Goal: Task Accomplishment & Management: Manage account settings

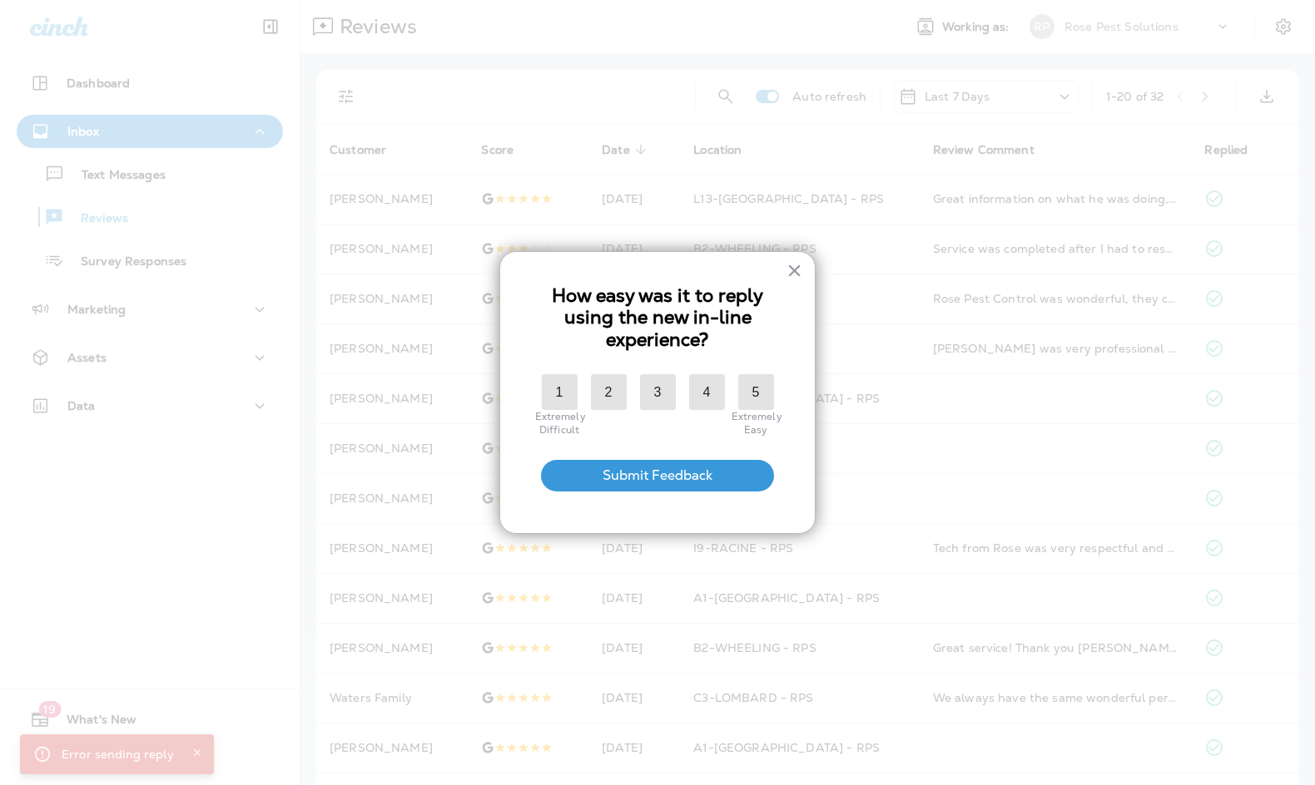
scroll to position [83, 0]
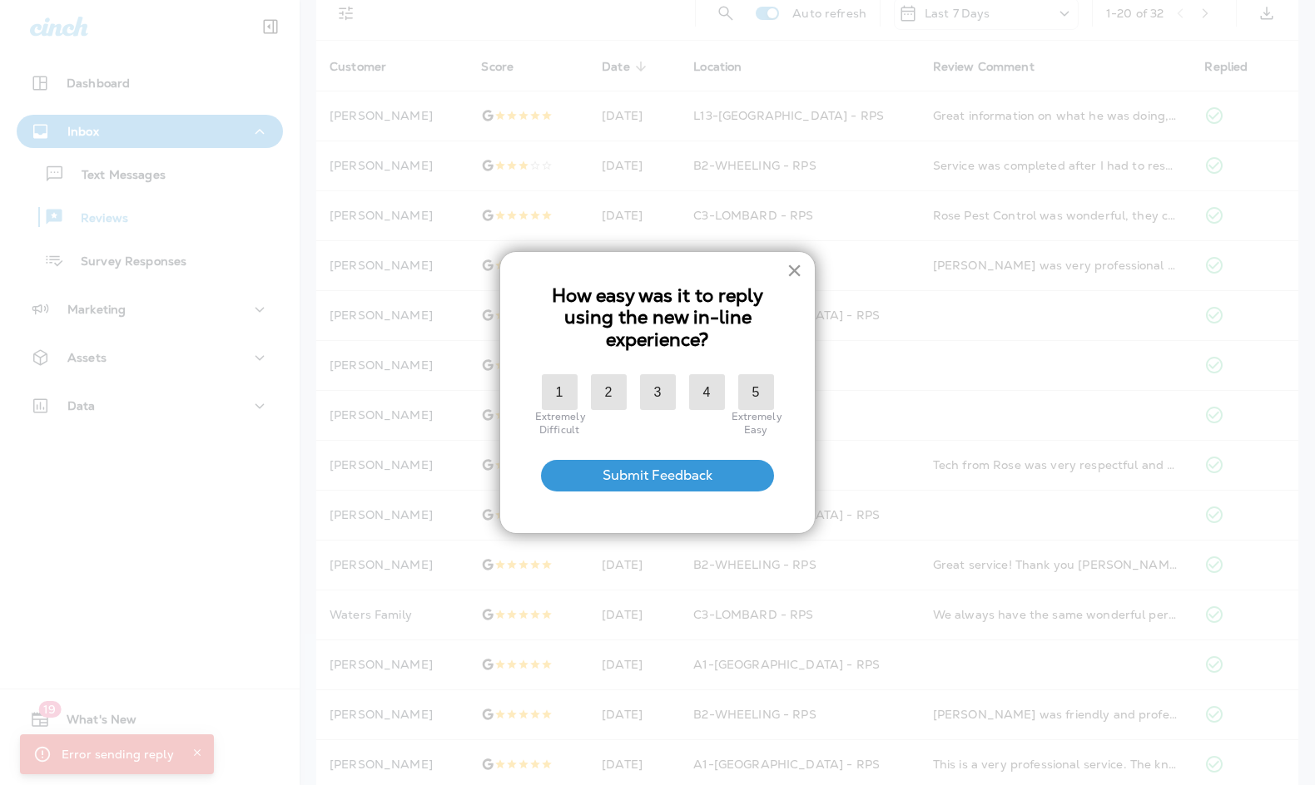
click at [790, 271] on button "×" at bounding box center [794, 270] width 16 height 27
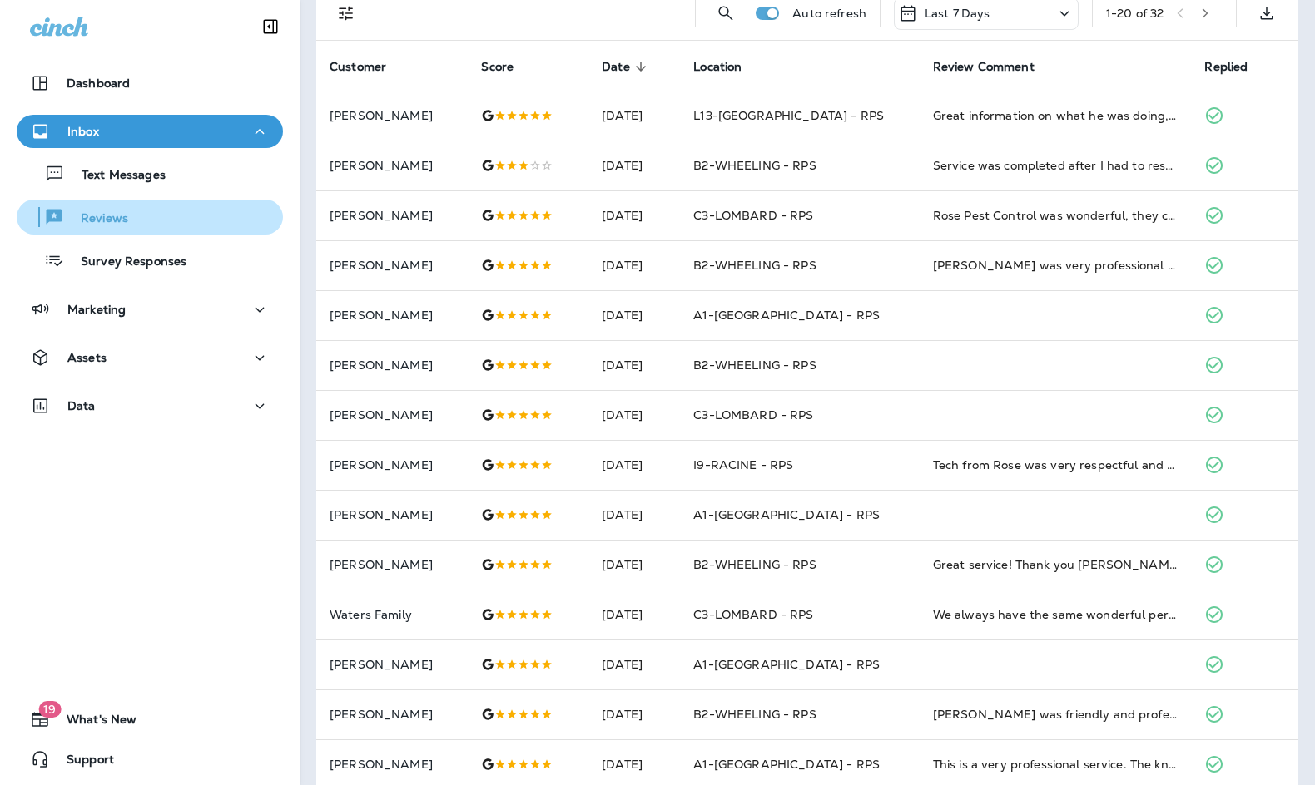
click at [126, 234] on button "Reviews" at bounding box center [150, 217] width 266 height 35
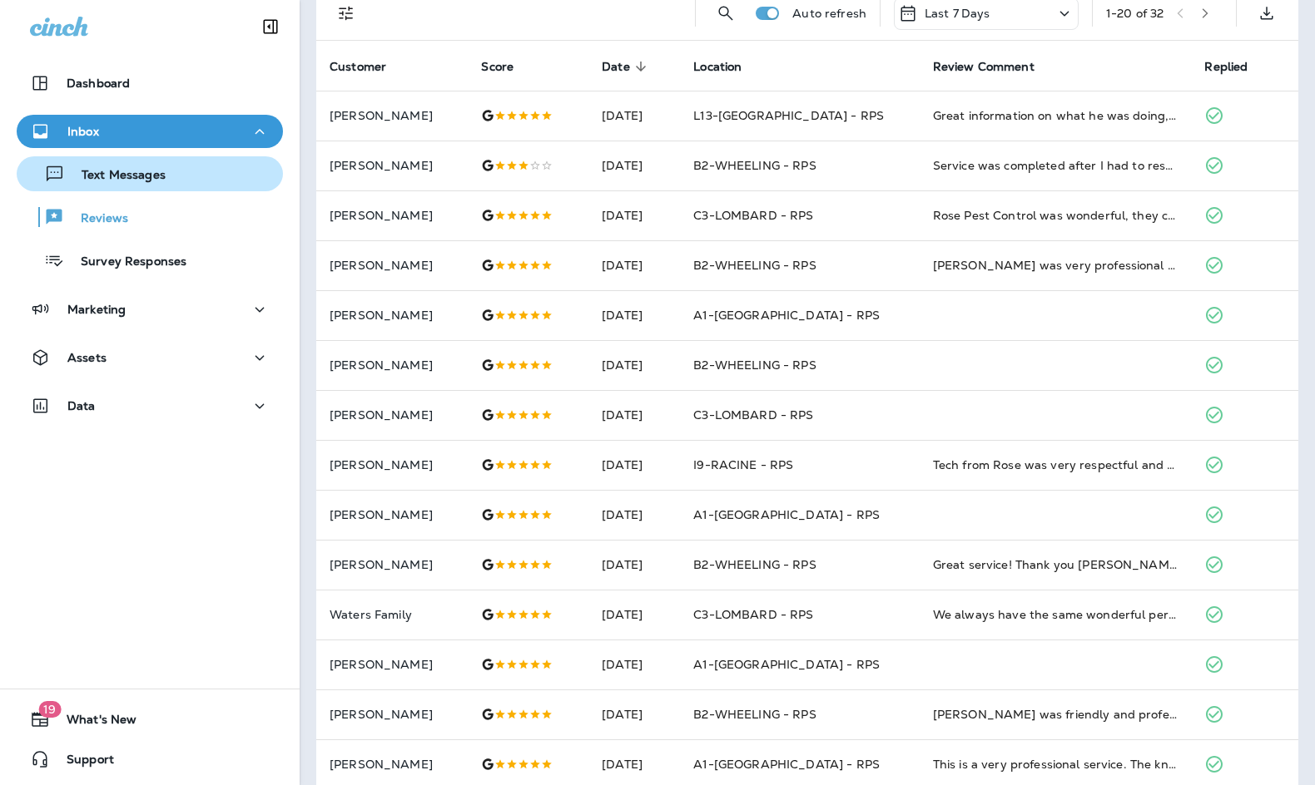
click at [130, 173] on p "Text Messages" at bounding box center [115, 176] width 101 height 16
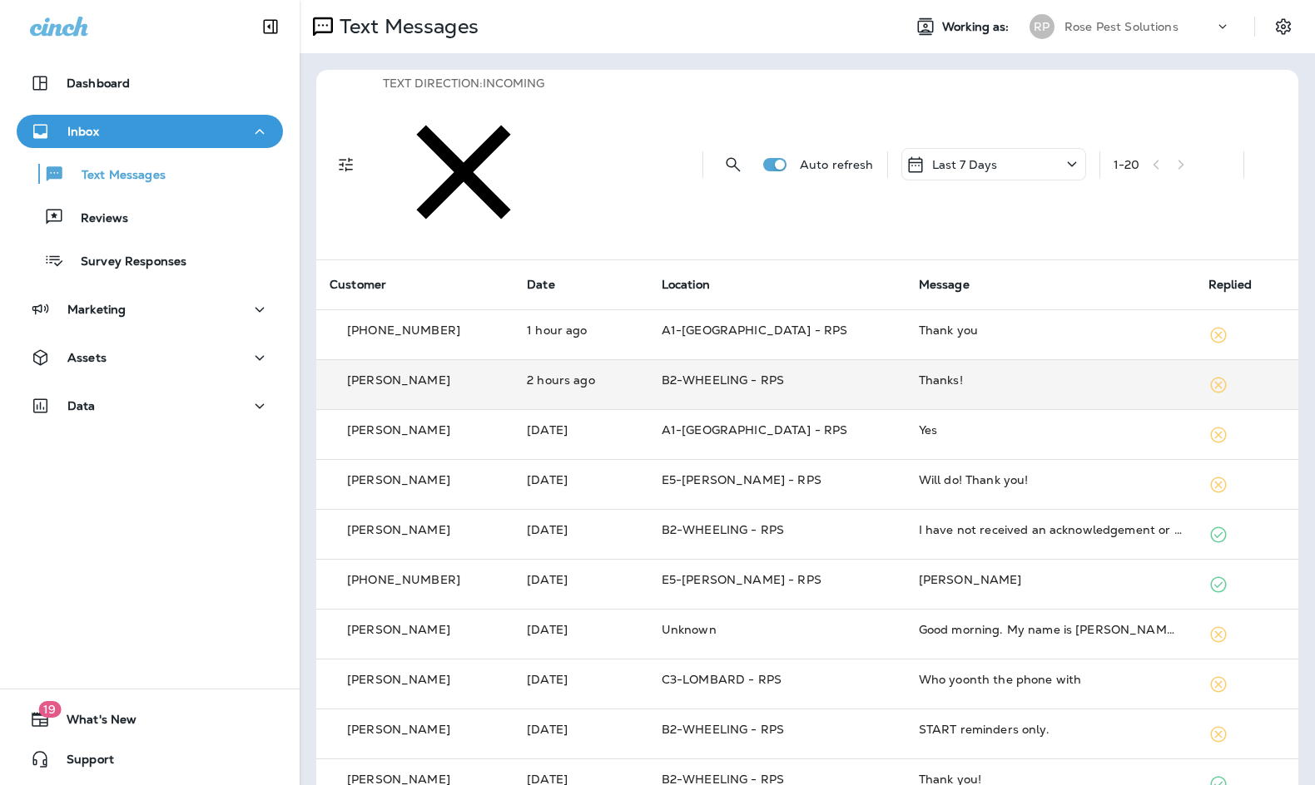
click at [957, 372] on div "Thanks!" at bounding box center [1050, 380] width 263 height 17
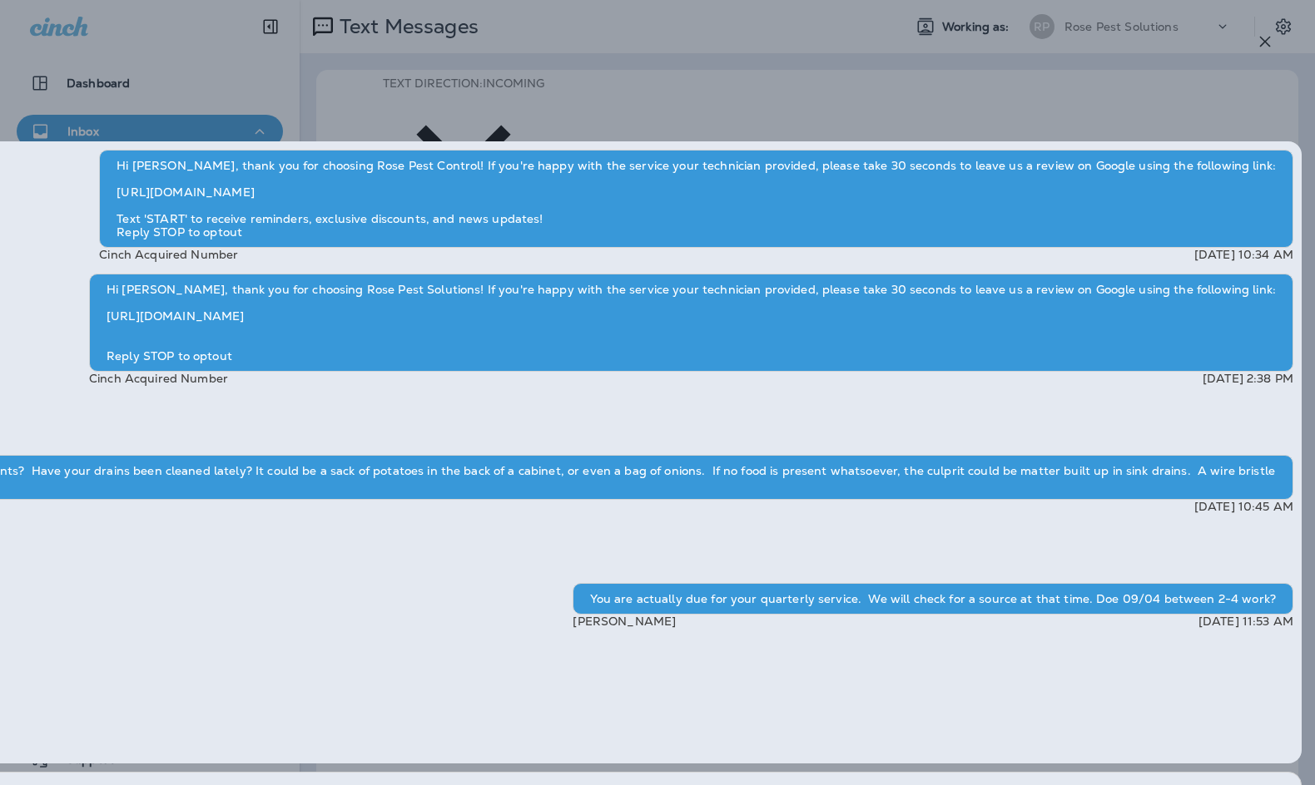
click at [1266, 40] on icon "button" at bounding box center [1265, 42] width 11 height 11
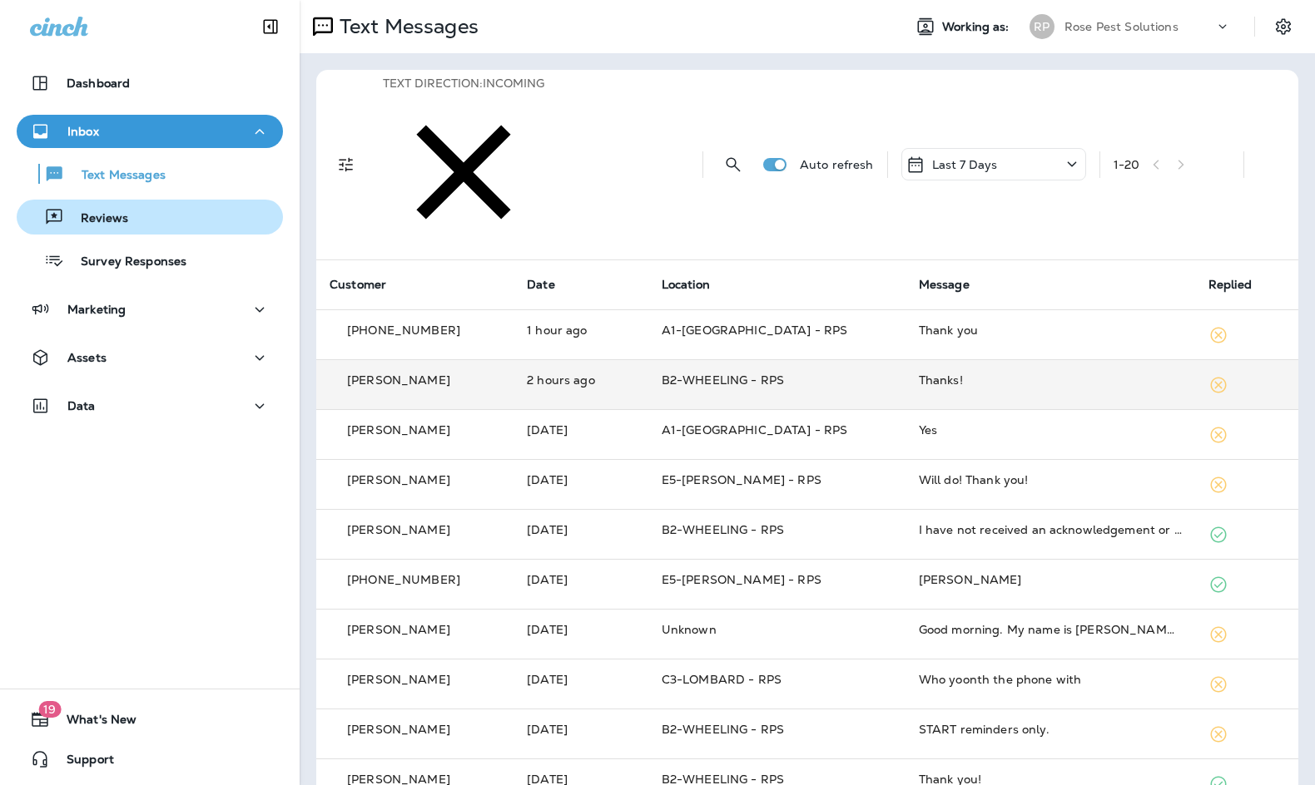
click at [96, 221] on p "Reviews" at bounding box center [96, 219] width 64 height 16
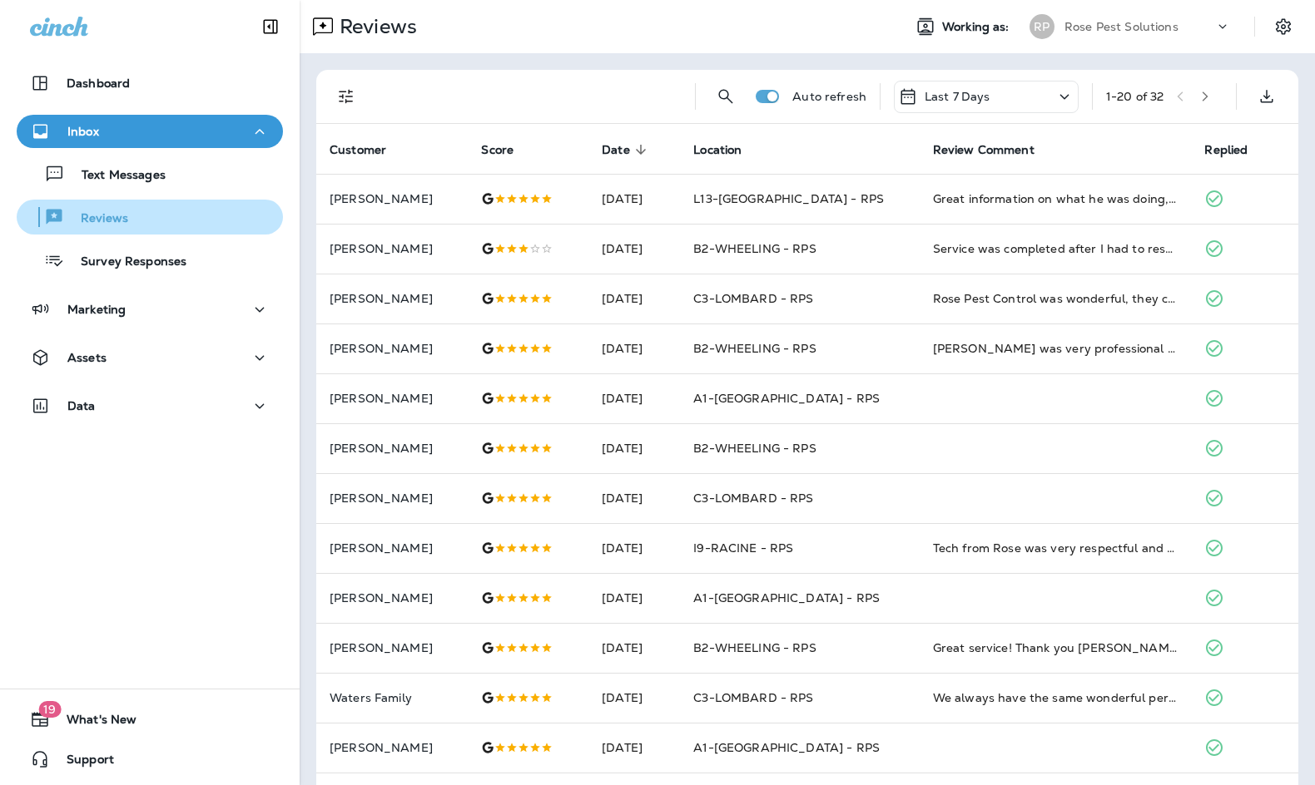
click at [115, 207] on div "Reviews" at bounding box center [75, 217] width 105 height 25
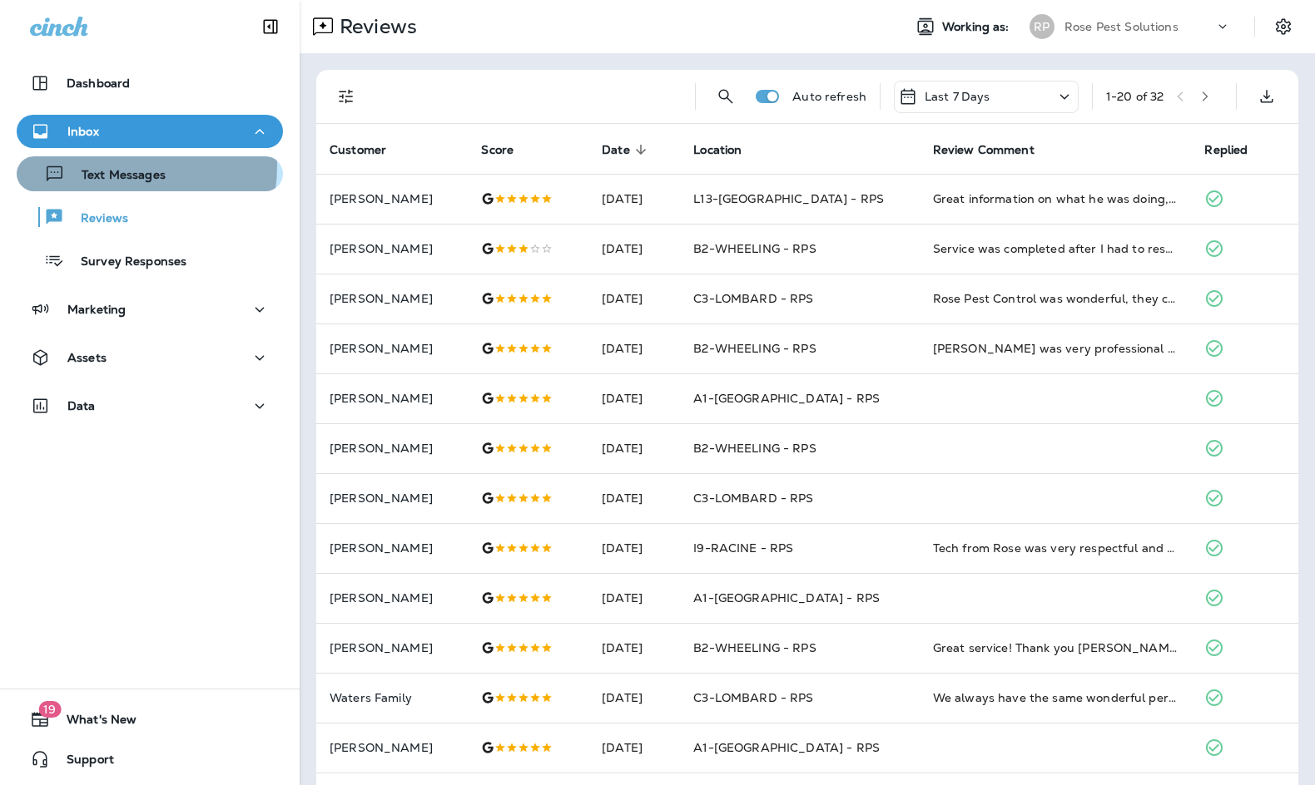
click at [113, 166] on div "Text Messages" at bounding box center [94, 173] width 142 height 25
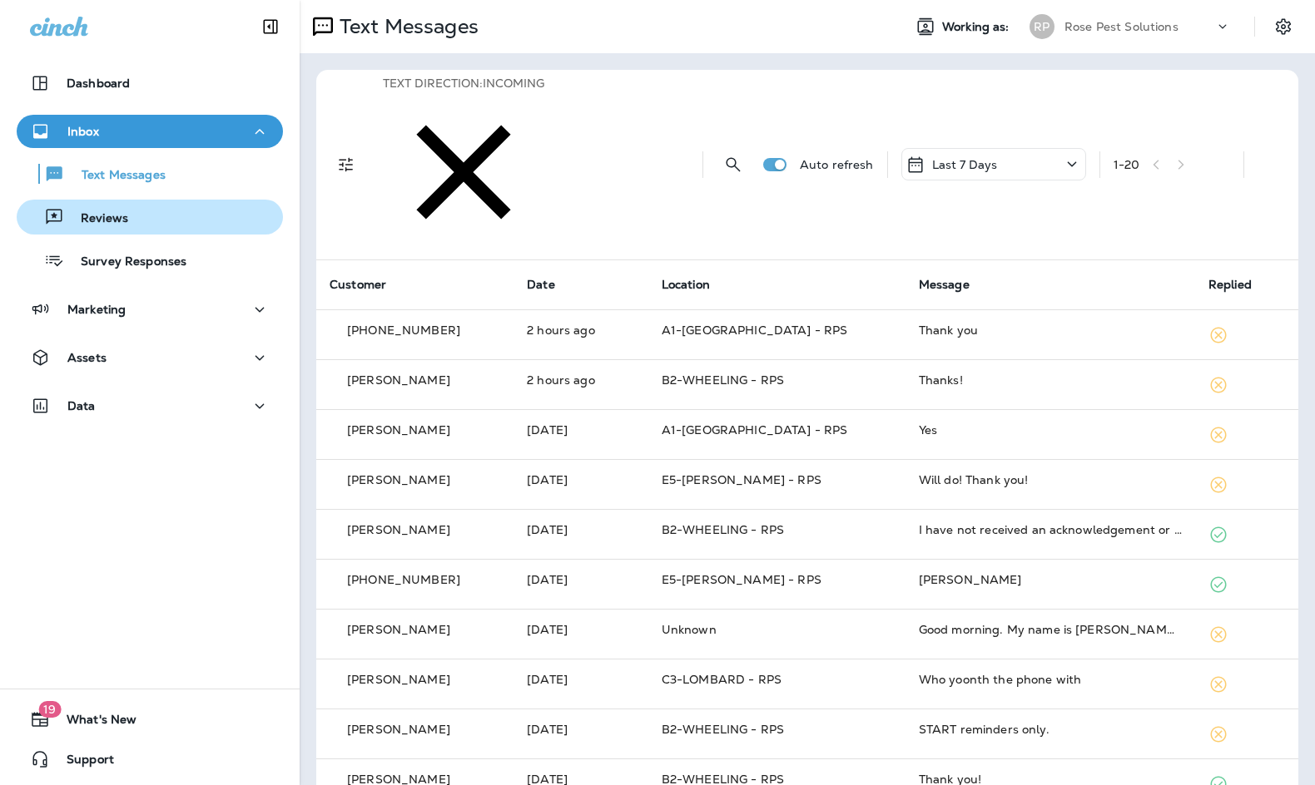
click at [97, 216] on p "Reviews" at bounding box center [96, 219] width 64 height 16
